Goal: Task Accomplishment & Management: Use online tool/utility

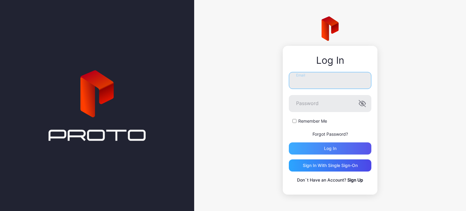
type input "**********"
click at [329, 148] on div "Log in" at bounding box center [330, 148] width 12 height 5
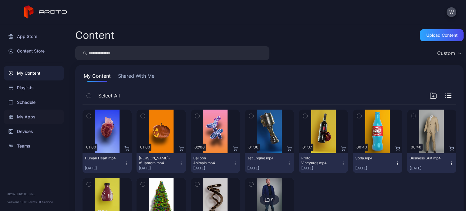
click at [25, 114] on div "My Apps" at bounding box center [34, 117] width 60 height 15
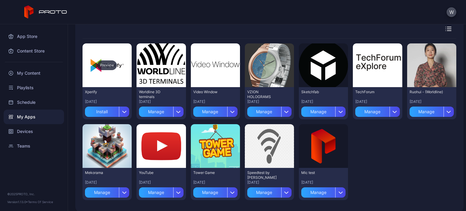
scroll to position [52, 0]
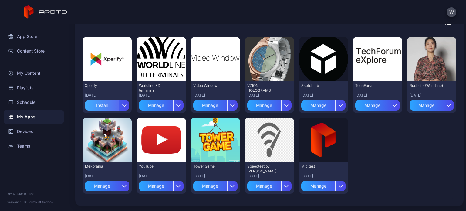
click at [111, 104] on div "Install" at bounding box center [102, 105] width 34 height 10
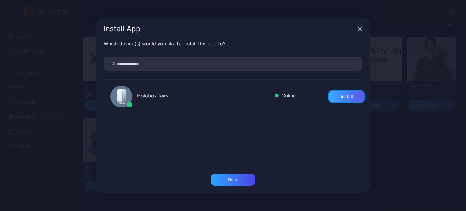
click at [341, 94] on div "Install" at bounding box center [347, 96] width 12 height 5
click at [360, 29] on icon "button" at bounding box center [360, 29] width 4 height 4
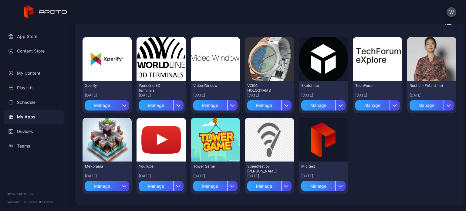
scroll to position [0, 0]
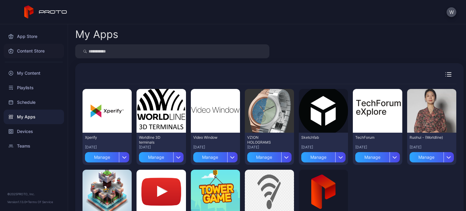
click at [33, 48] on div "Content Store" at bounding box center [34, 51] width 60 height 15
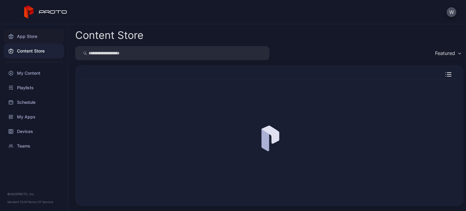
click at [30, 39] on div "App Store" at bounding box center [34, 36] width 60 height 15
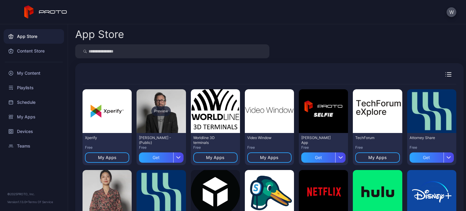
click at [159, 110] on div "Preview" at bounding box center [160, 111] width 19 height 10
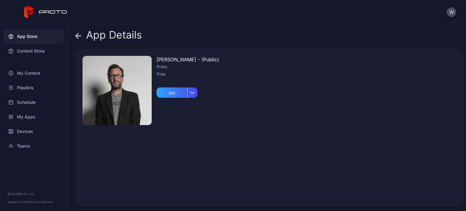
click at [114, 99] on img at bounding box center [117, 90] width 69 height 69
click at [81, 34] on icon at bounding box center [78, 36] width 6 height 6
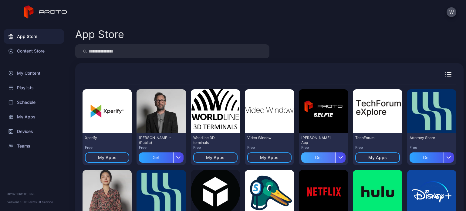
click at [315, 158] on div "Get" at bounding box center [318, 157] width 34 height 10
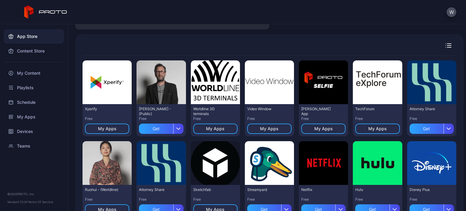
scroll to position [28, 0]
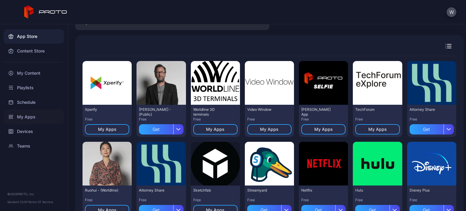
click at [27, 114] on div "My Apps" at bounding box center [34, 117] width 60 height 15
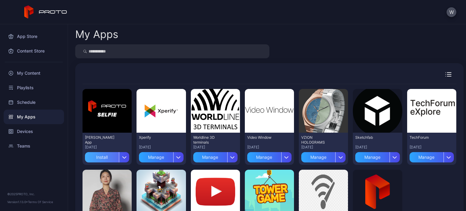
click at [110, 156] on div "Install" at bounding box center [102, 157] width 34 height 10
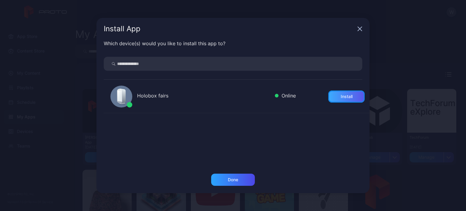
click at [348, 99] on div "Install" at bounding box center [346, 96] width 36 height 12
click at [359, 29] on icon "button" at bounding box center [360, 29] width 4 height 4
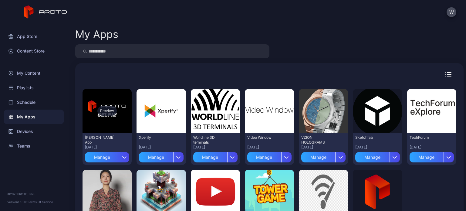
click at [107, 111] on div "Preview" at bounding box center [106, 111] width 19 height 10
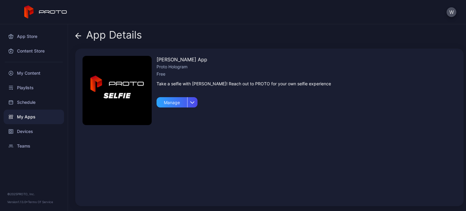
click at [76, 34] on icon at bounding box center [78, 36] width 6 height 6
